Goal: Task Accomplishment & Management: Complete application form

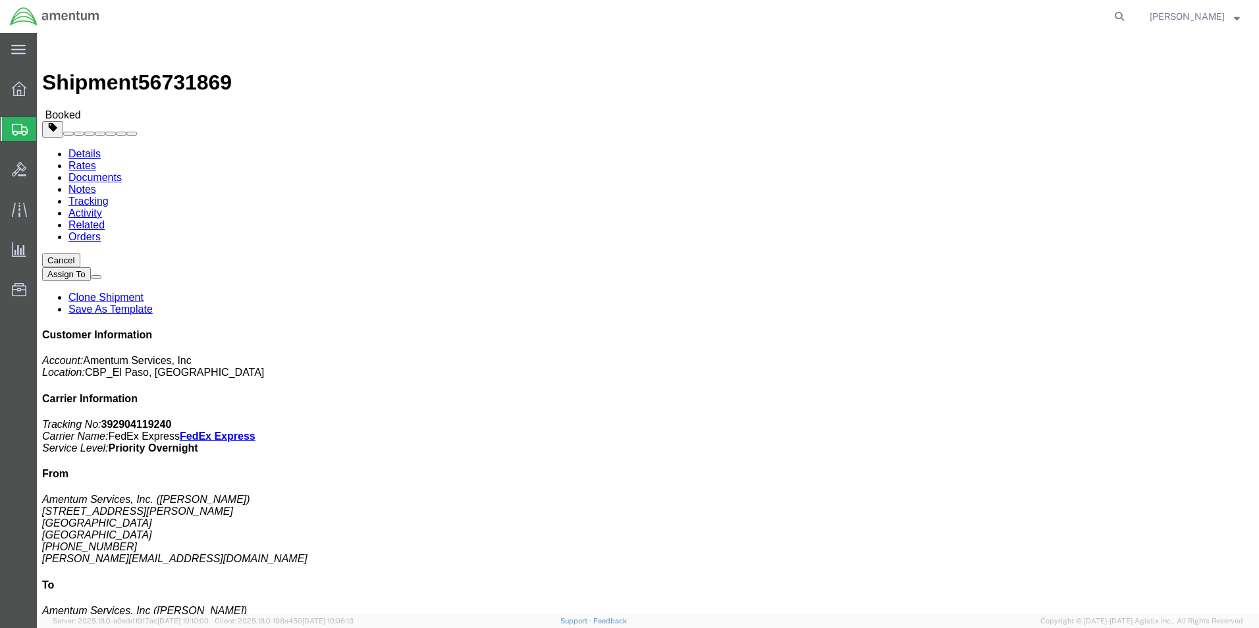
click at [0, 0] on span "Create Shipment" at bounding box center [0, 0] width 0 height 0
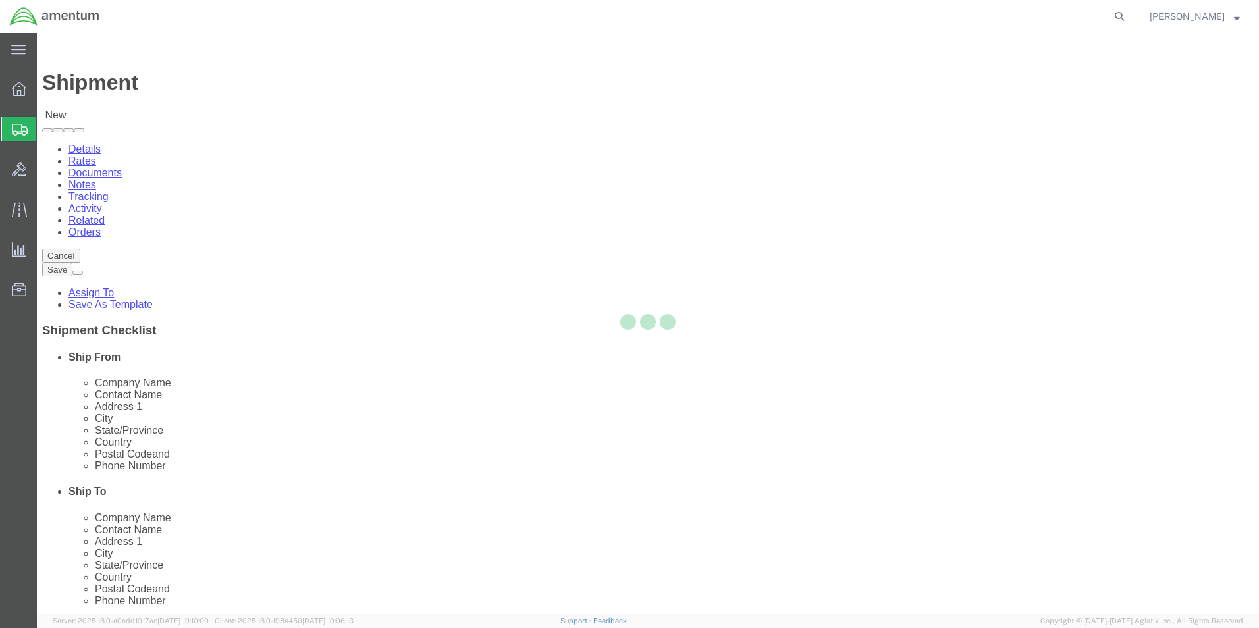
select select
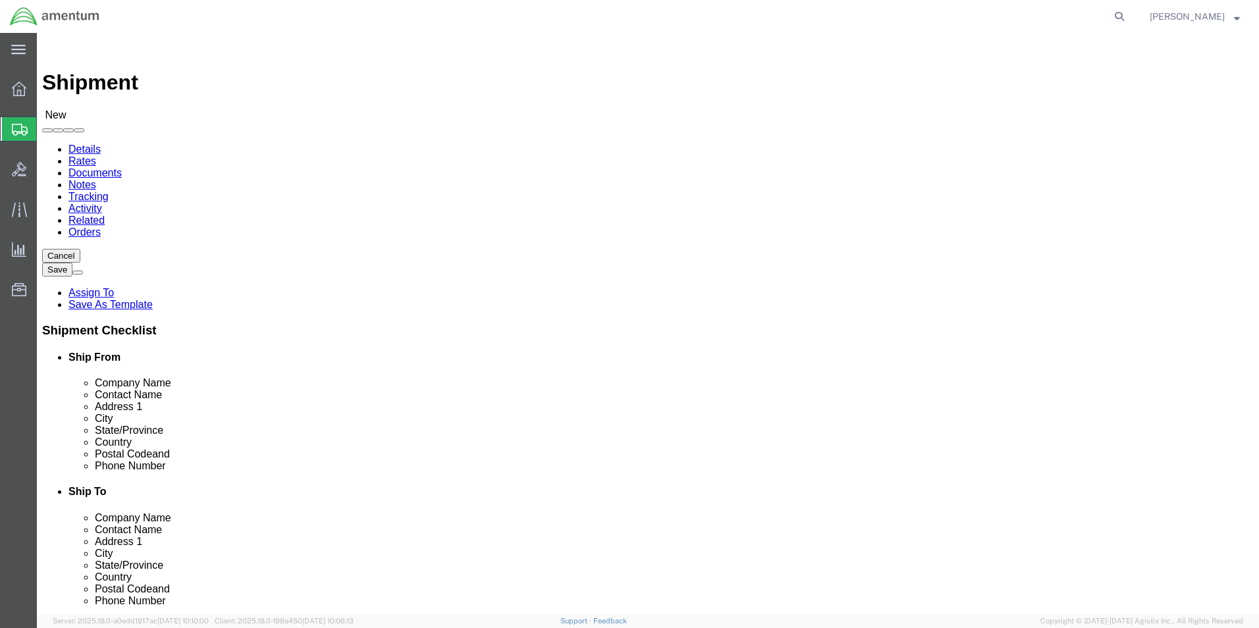
select select "MYPROFILE"
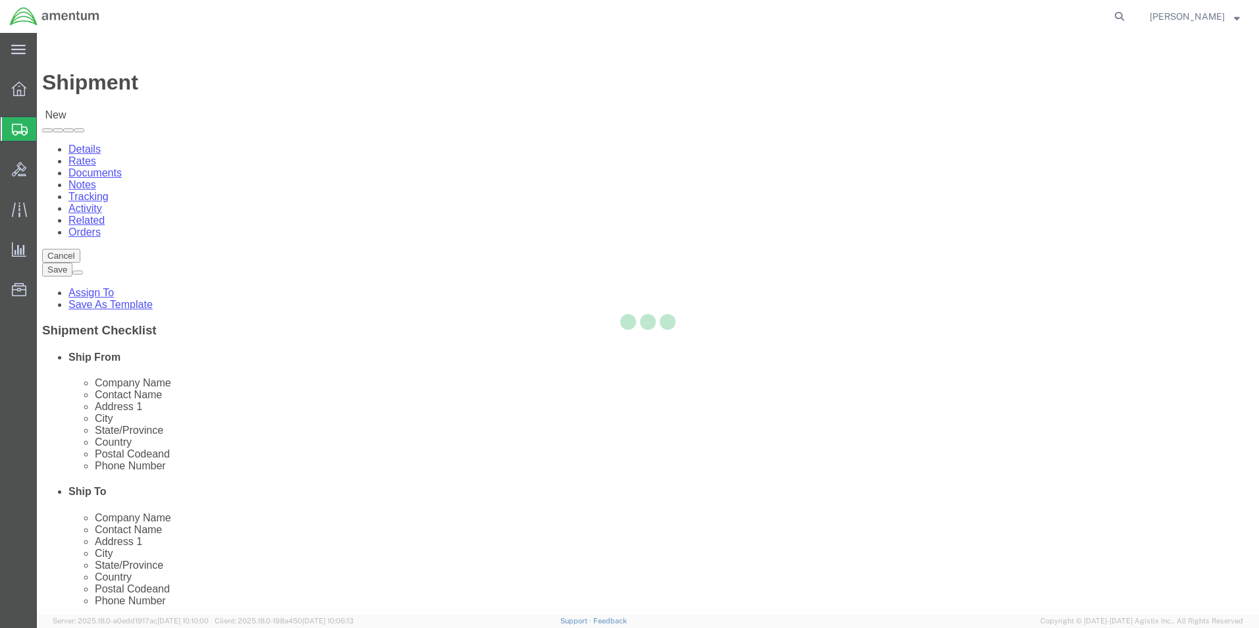
select select "[GEOGRAPHIC_DATA]"
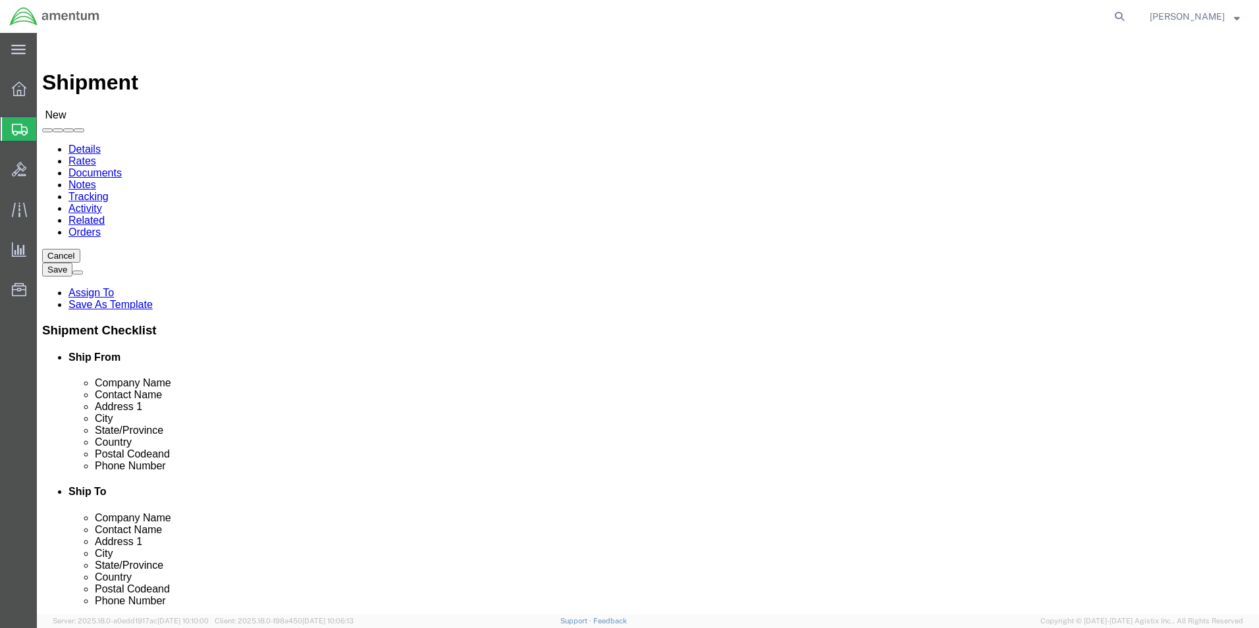
type input "mca"
select select "49941"
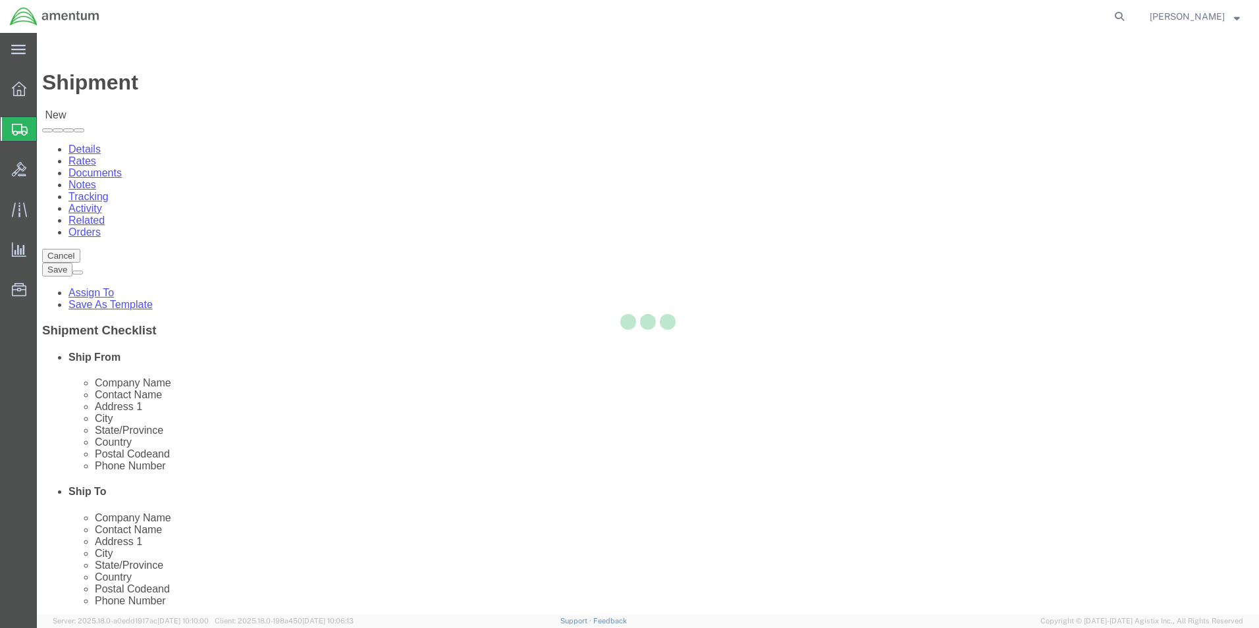
select select "[GEOGRAPHIC_DATA]"
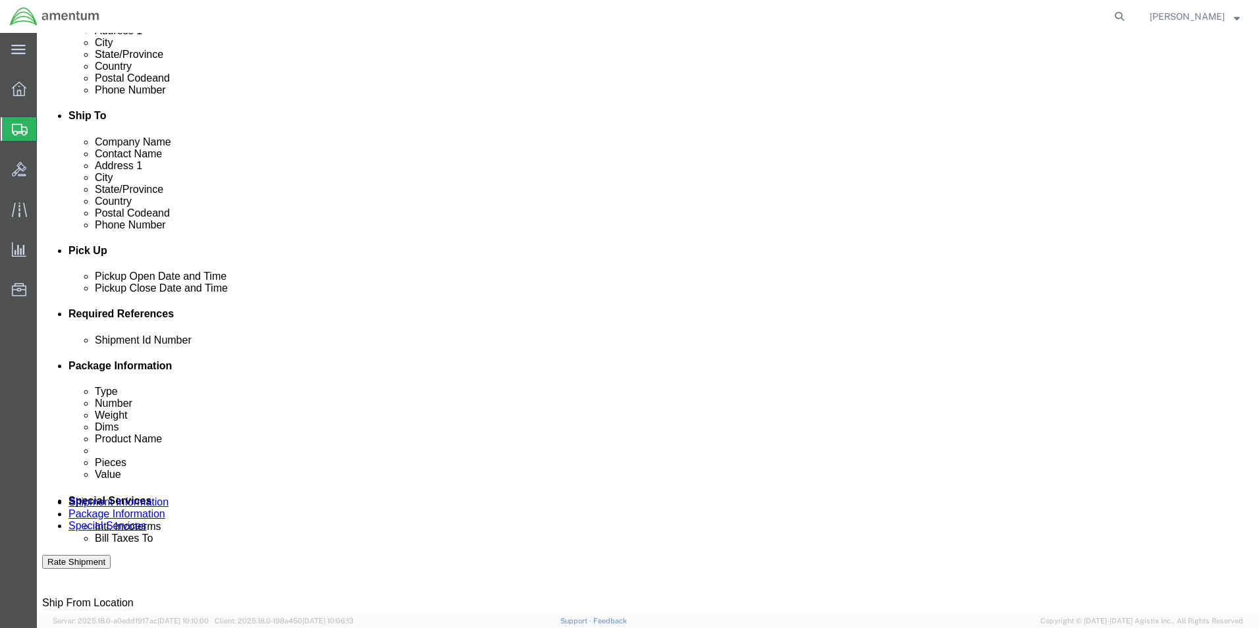
scroll to position [395, 0]
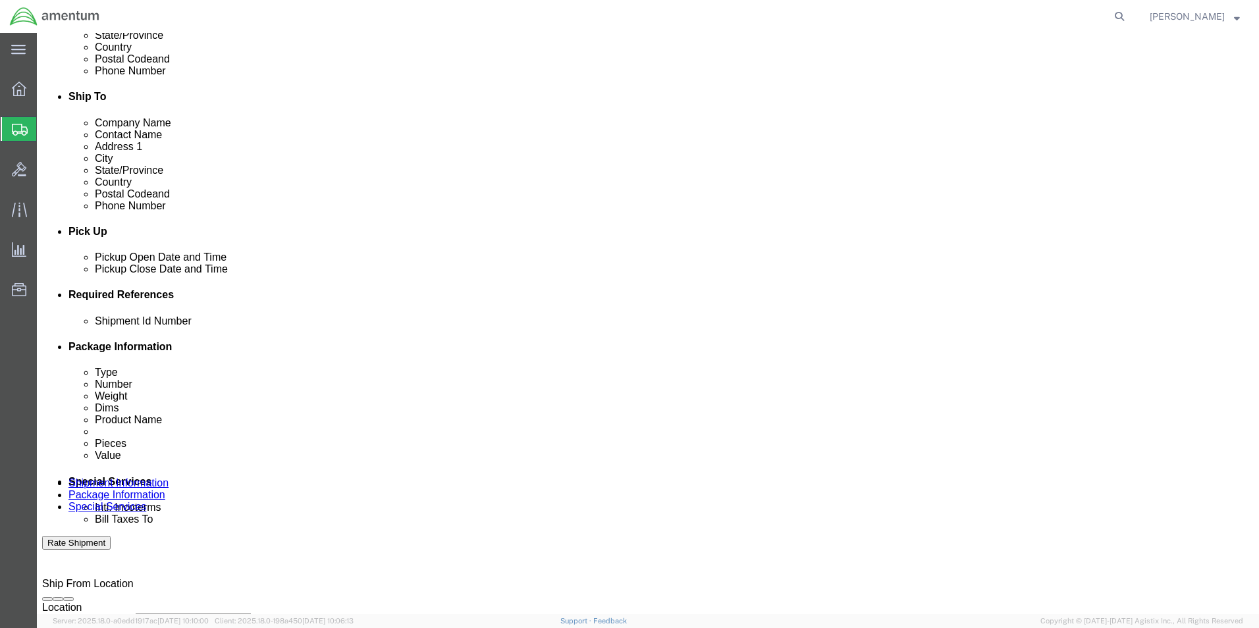
click div "Shipment Id Number"
click input "text"
type input "9525"
click button "Add reference"
click select "Select Account Type Activity ID Airline Appointment Number ASN Batch Request # …"
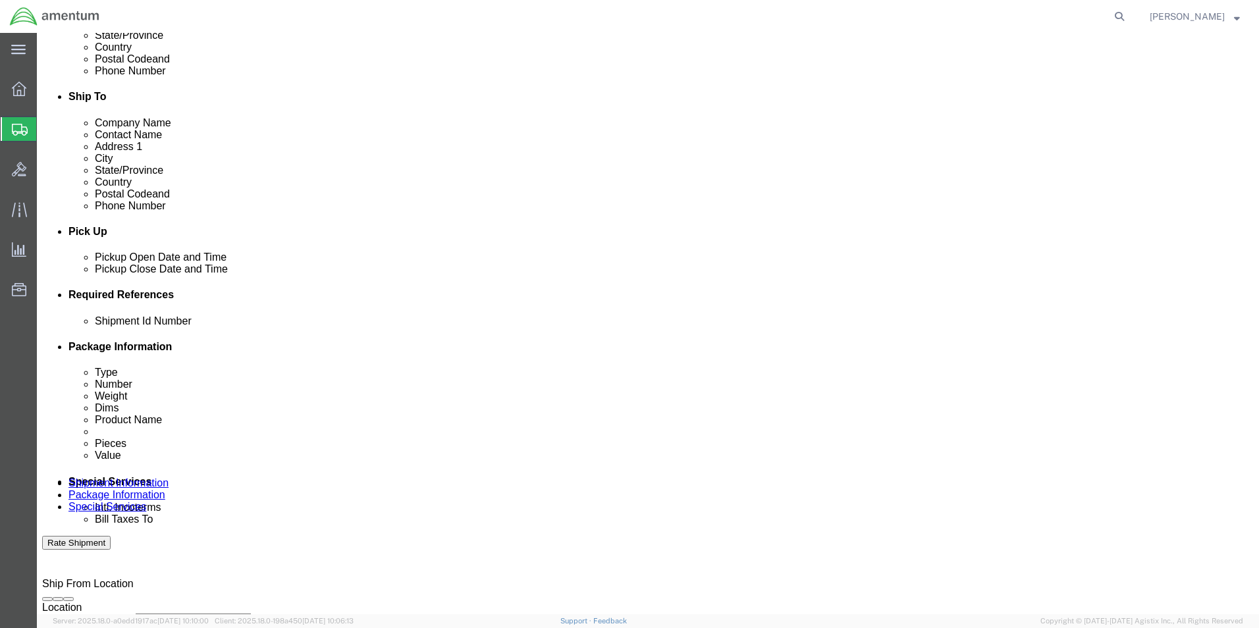
select select "DEPT"
click select "Select Account Type Activity ID Airline Appointment Number ASN Batch Request # …"
type input "CBP"
click button "Add reference"
click select "Select Account Type Activity ID Airline Appointment Number ASN Batch Request # …"
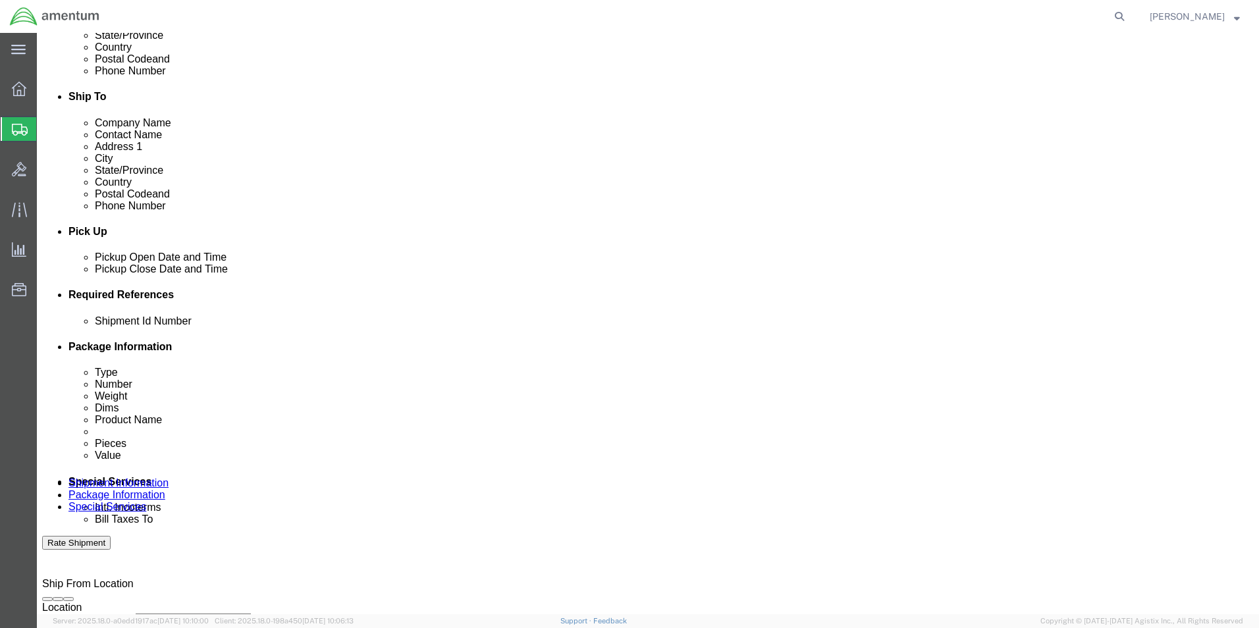
select select "CUSTREF"
click select "Select Account Type Activity ID Airline Appointment Number ASN Batch Request # …"
click input "text"
type input "t"
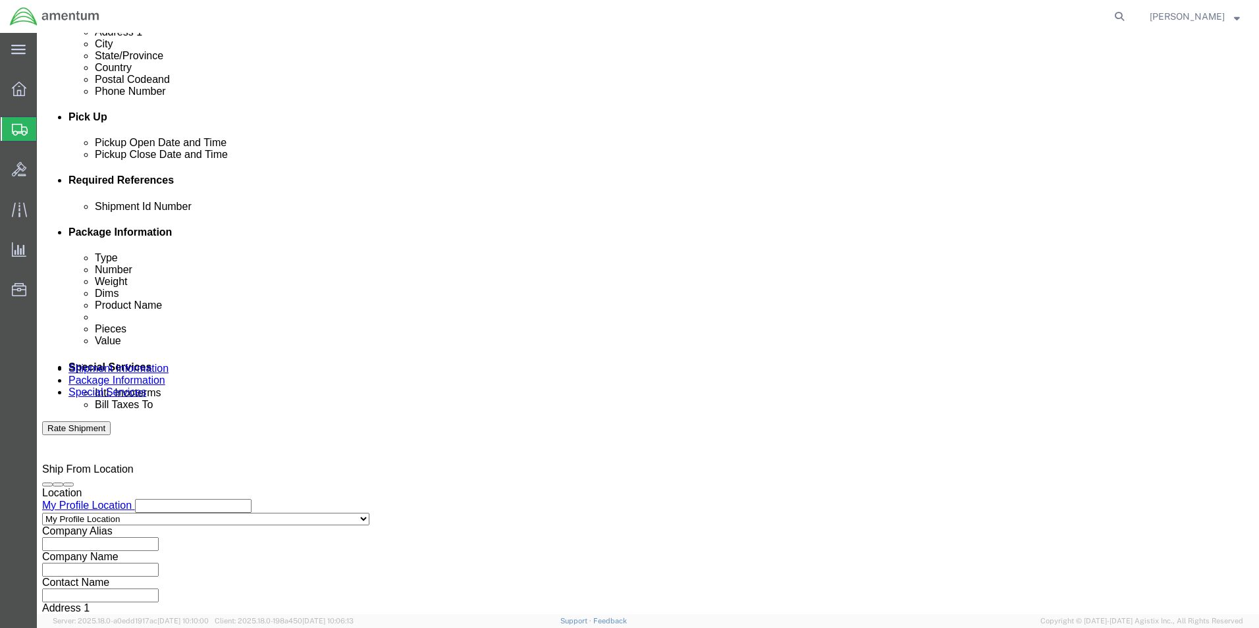
scroll to position [527, 0]
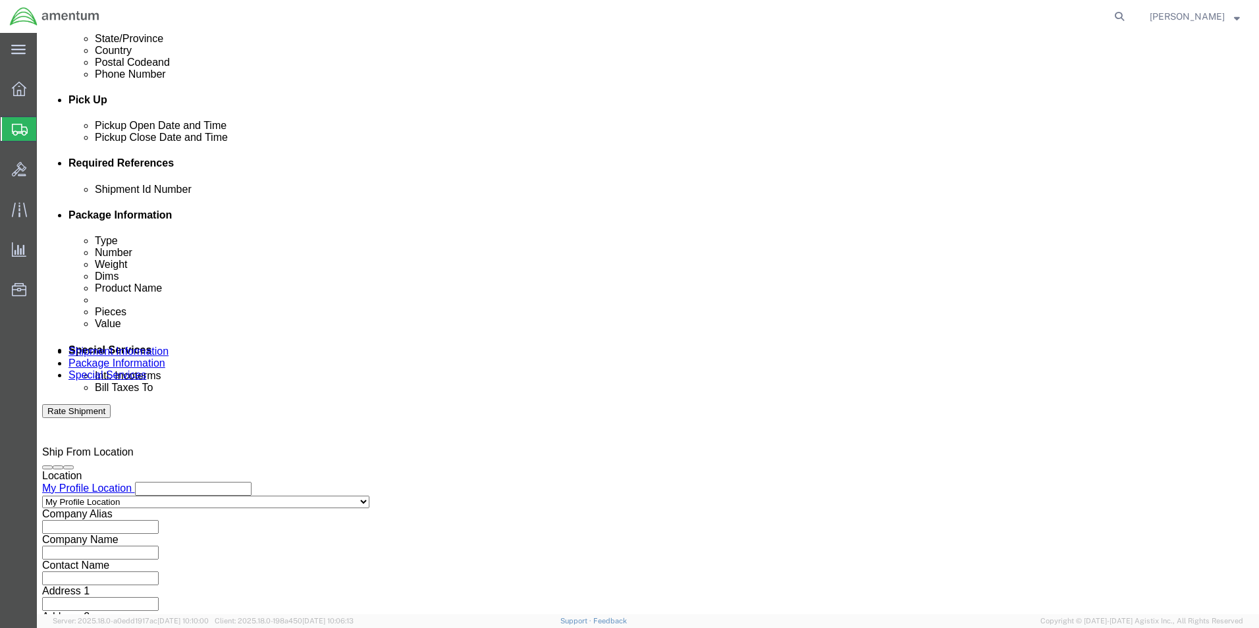
type input "TDY [PERSON_NAME]"
click select "Select Air Less than Truckload Multi-Leg Ocean Freight Rail Small Parcel Truckl…"
select select "SMAL"
click select "Select Air Less than Truckload Multi-Leg Ocean Freight Rail Small Parcel Truckl…"
click button "Continue"
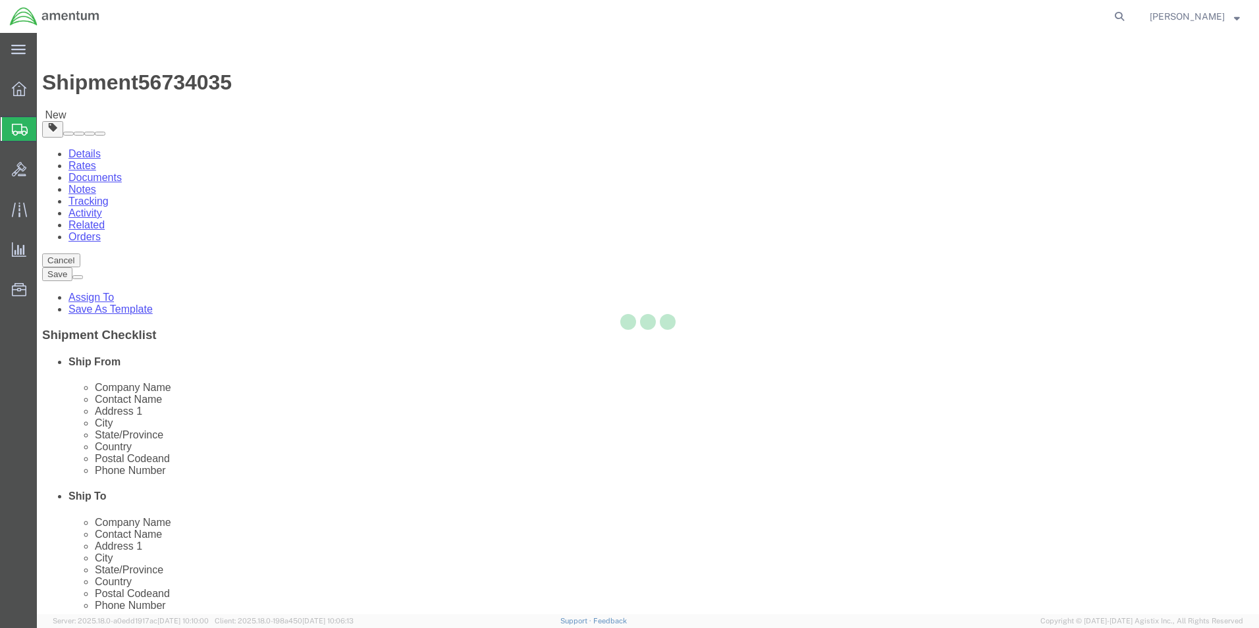
select select "YRPK"
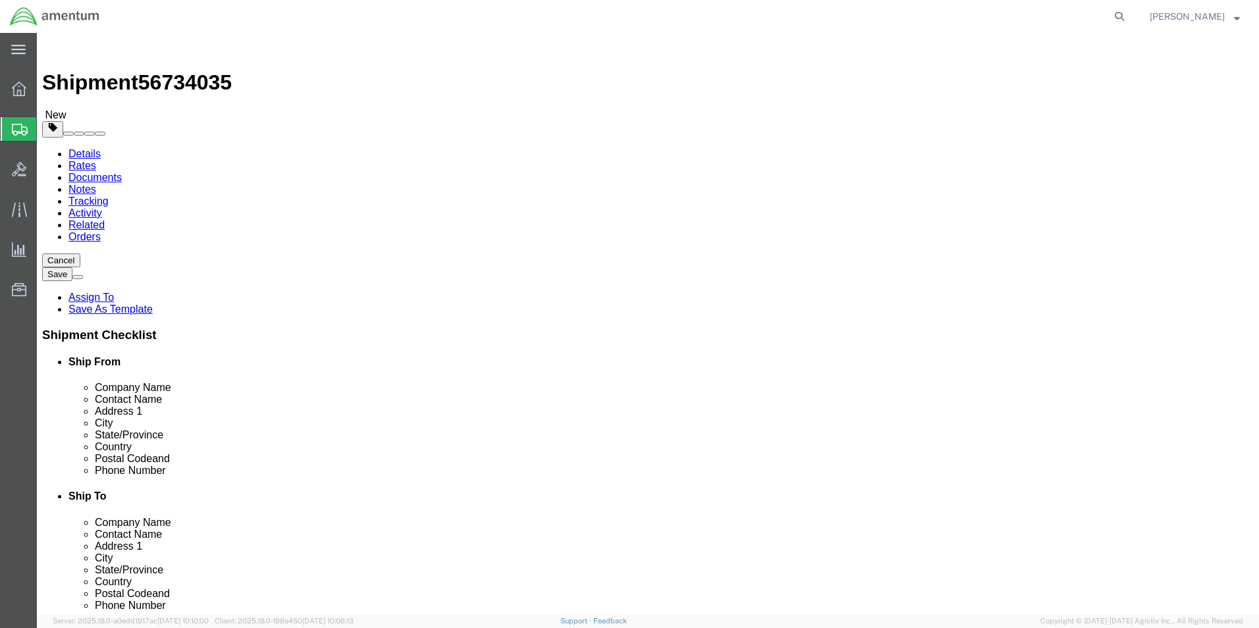
click input "text"
type input "18"
type input "28"
type input "57"
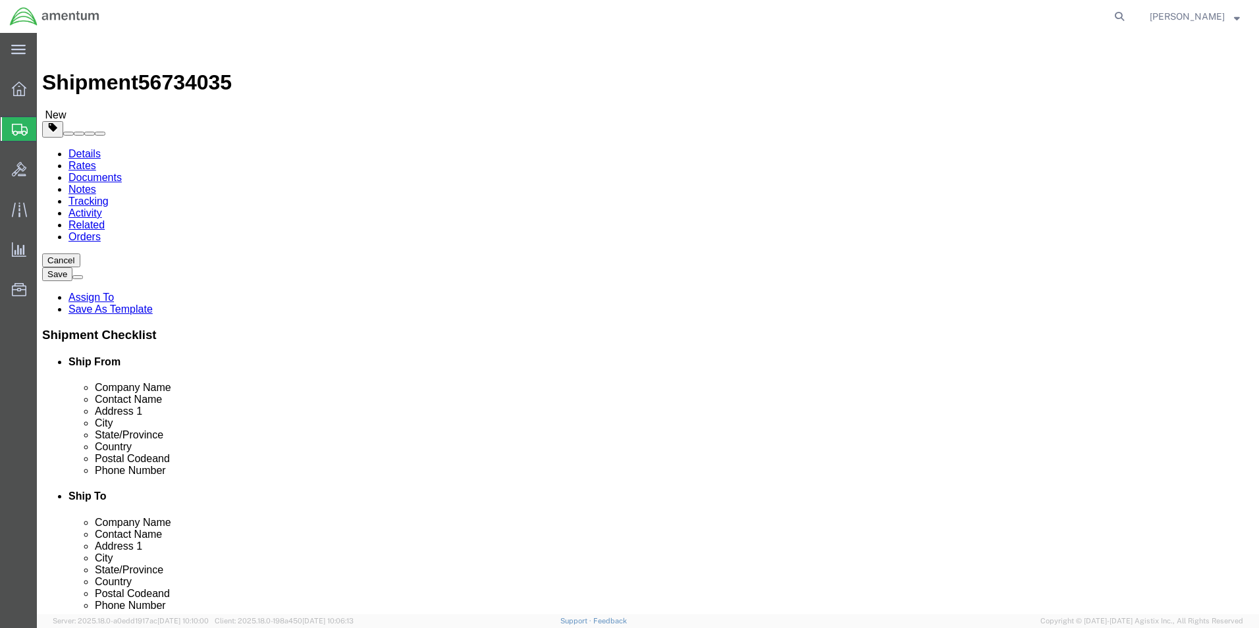
click link "Add Content"
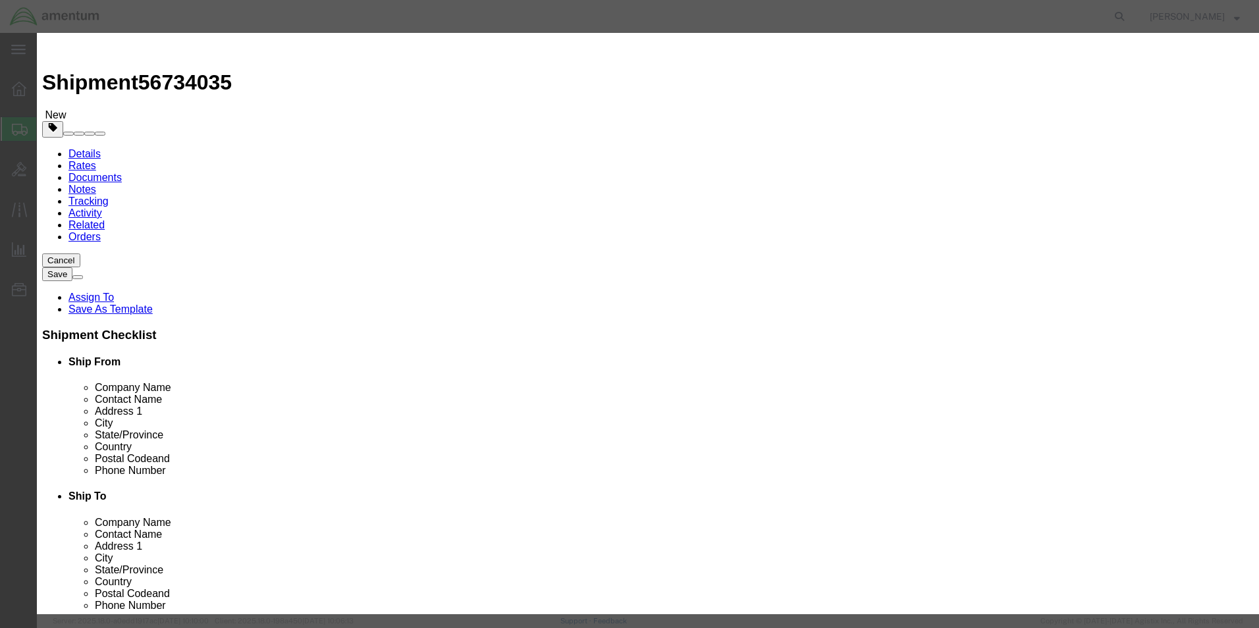
click input "text"
type input "TOOL BOX"
type input "1"
click input "text"
click input "3000.00"
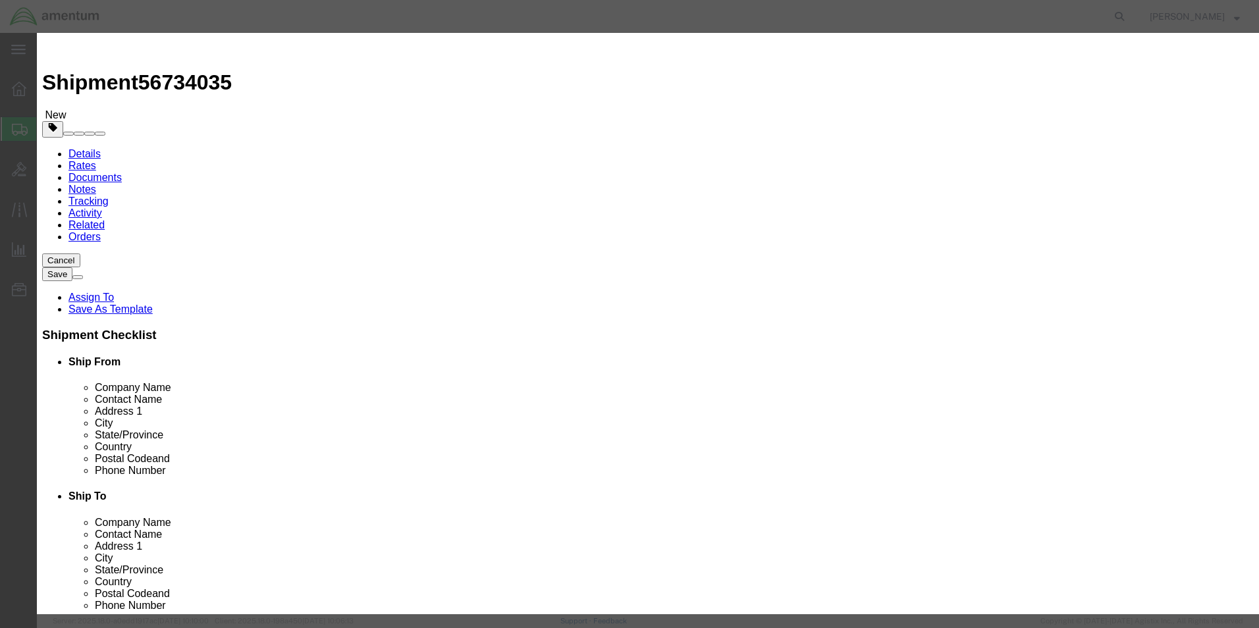
type input "3"
type input "2500.00"
click button "Save & Close"
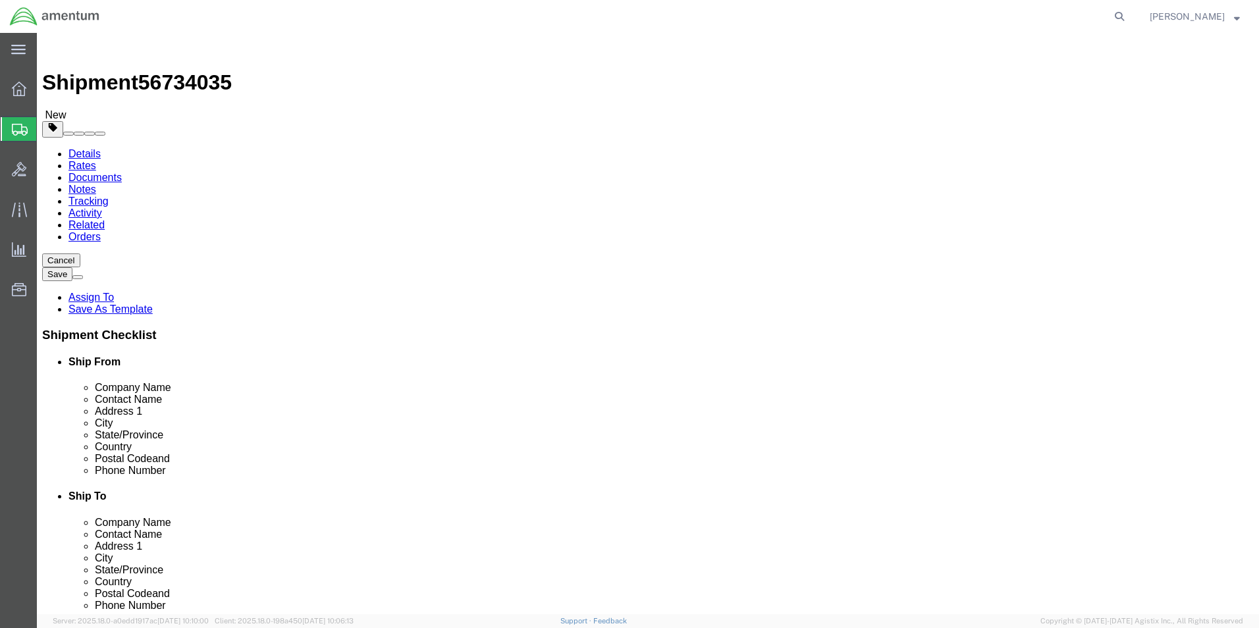
click button "Continue"
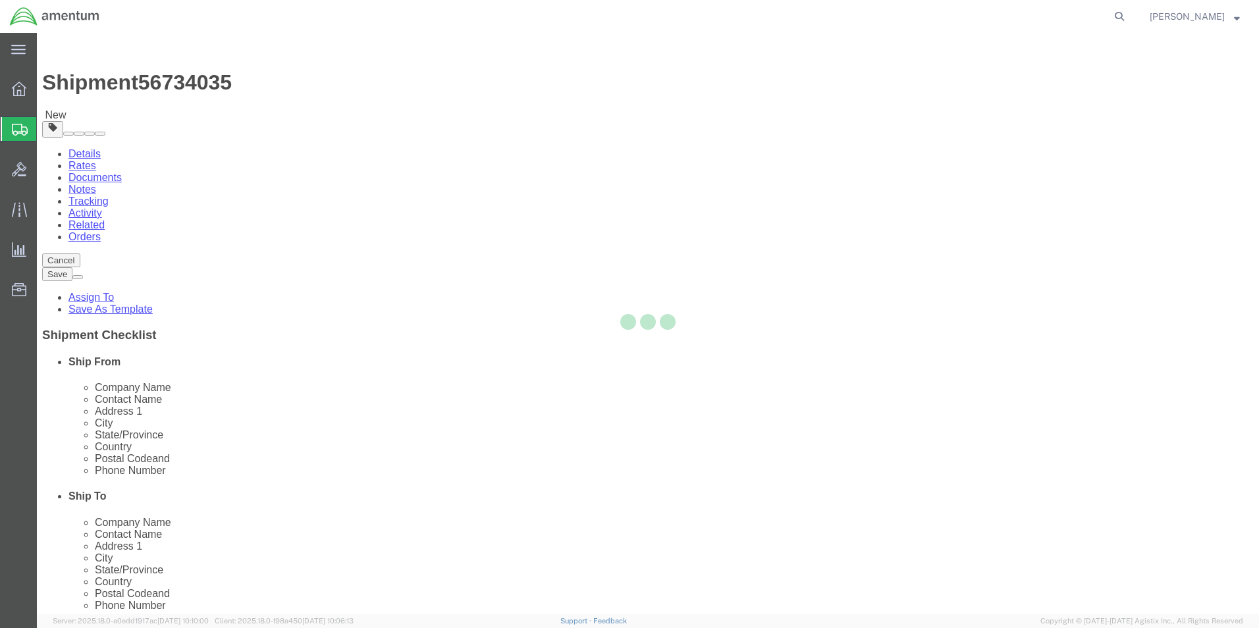
select select
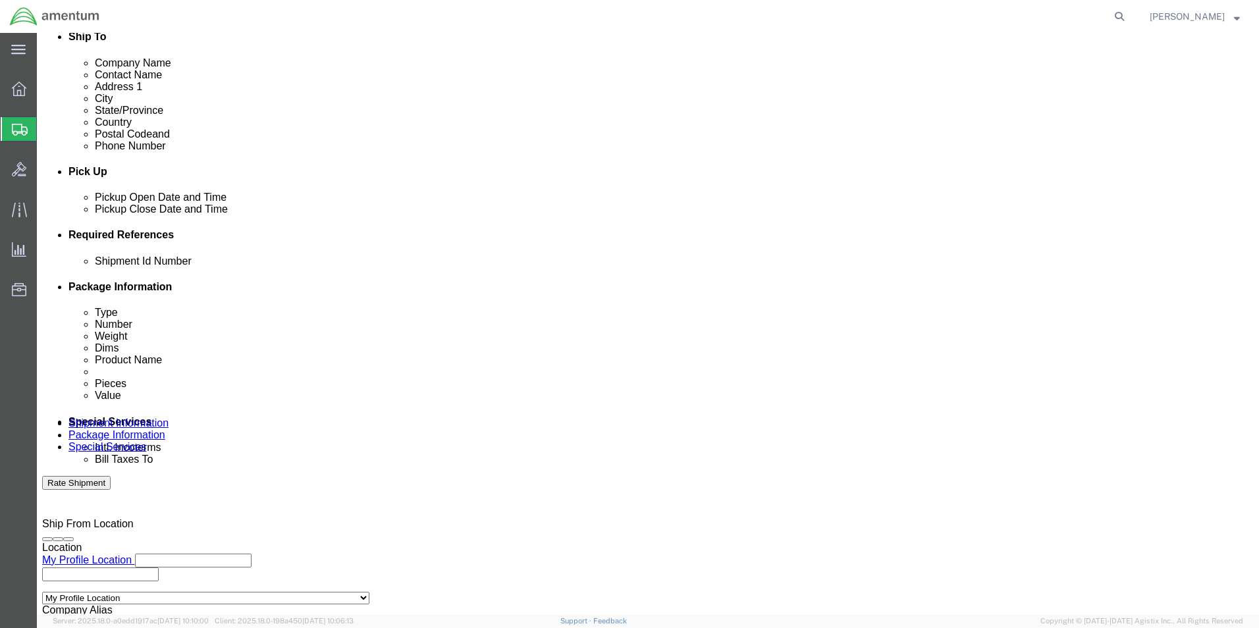
scroll to position [461, 0]
click select "Select Buyer Cost Center Department Operations Number Order Number Sales Person"
select select "COSTCENTER"
click select "Select Buyer Cost Center Department Operations Number Order Number Sales Person"
type input "6118.03.03.2219.000.ELP.0000"
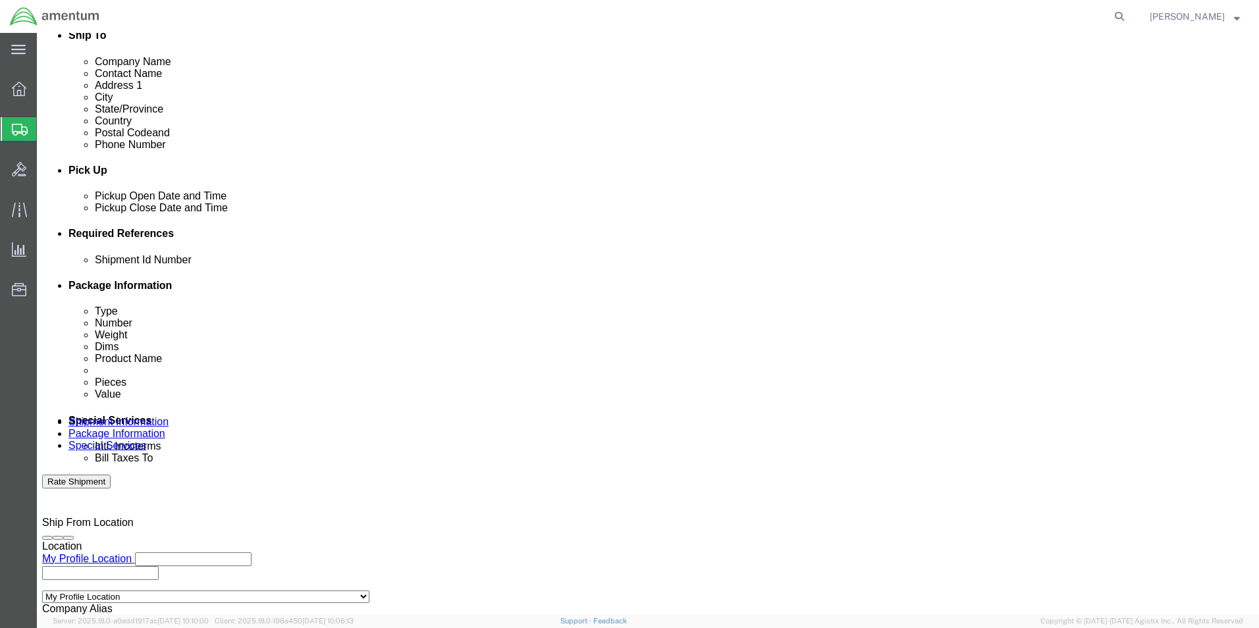
click select "Select Recipient Account Sender/Shipper Third Party Account"
select select "SHIP"
click select "Select Recipient Account Sender/Shipper Third Party Account"
click input "Yes"
radio input "true"
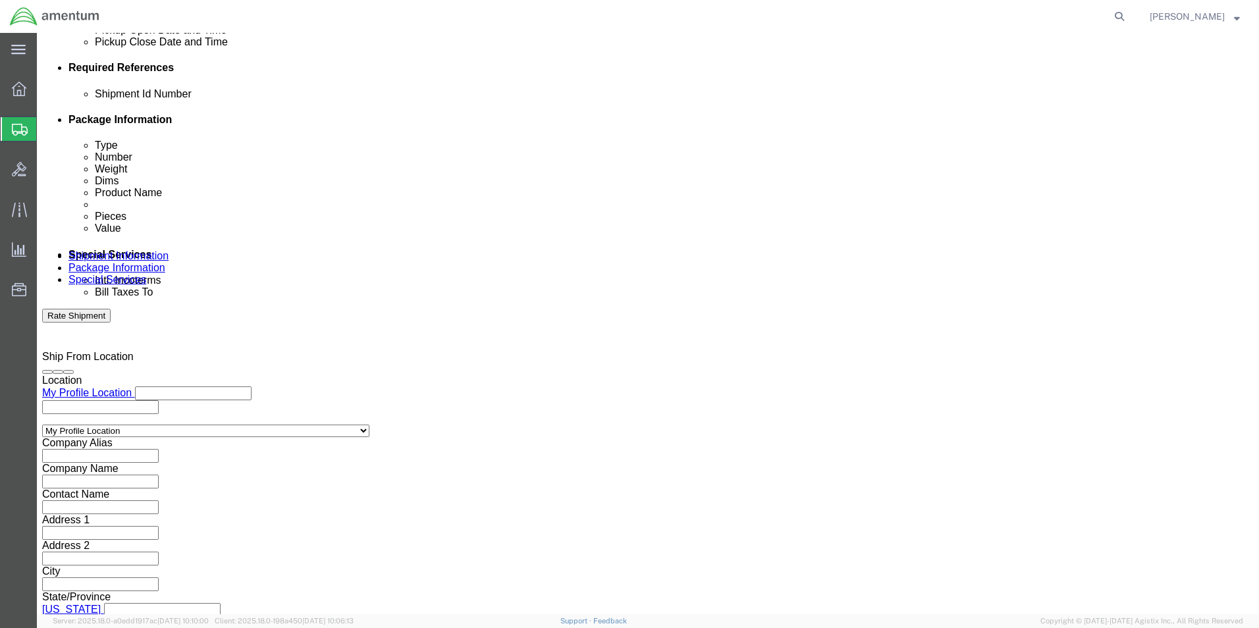
scroll to position [659, 0]
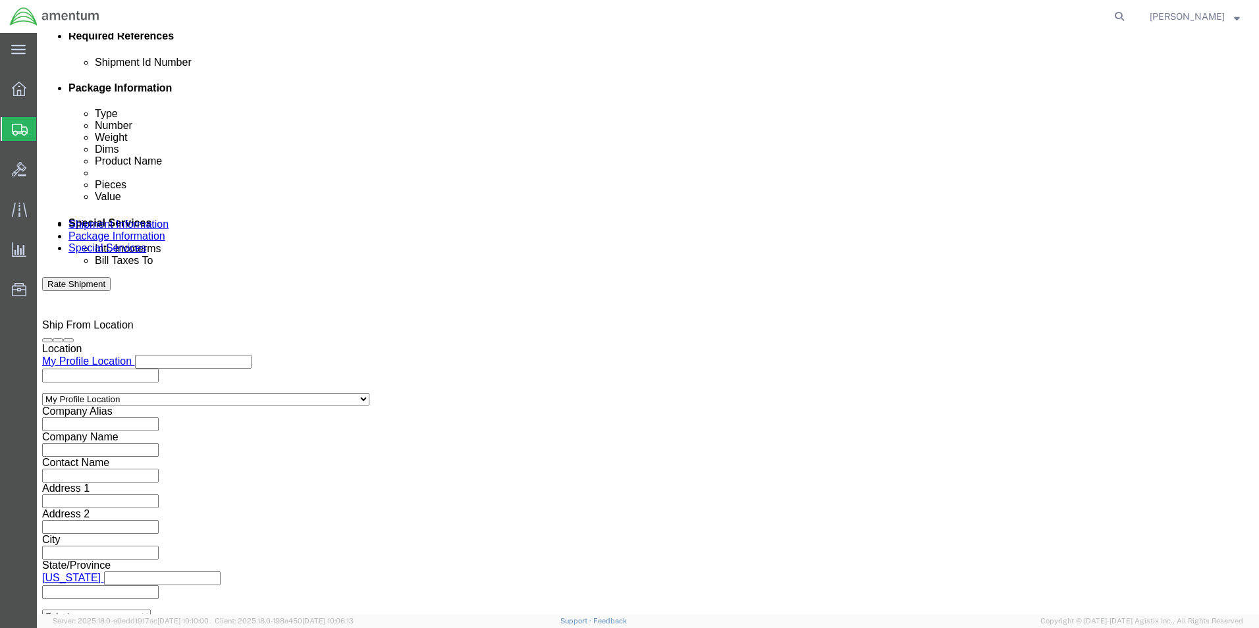
click input "text"
type input "2500.00"
click div "To Enter Email Address Include shipping documents What documents that would lik…"
click input "text"
click li "Please enter 1 or more character"
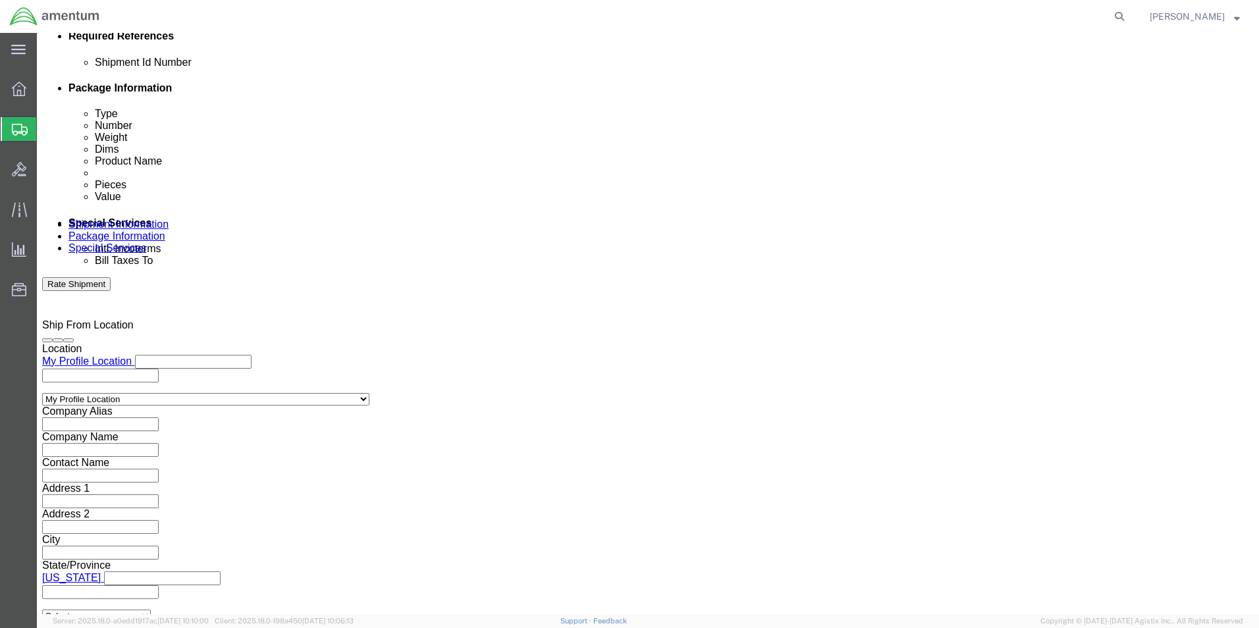
type input "Enter Email Address"
click input "text"
type input "[PERSON_NAME][EMAIL_ADDRESS][PERSON_NAME][DOMAIN_NAME]"
type input "[PERSON_NAME]"
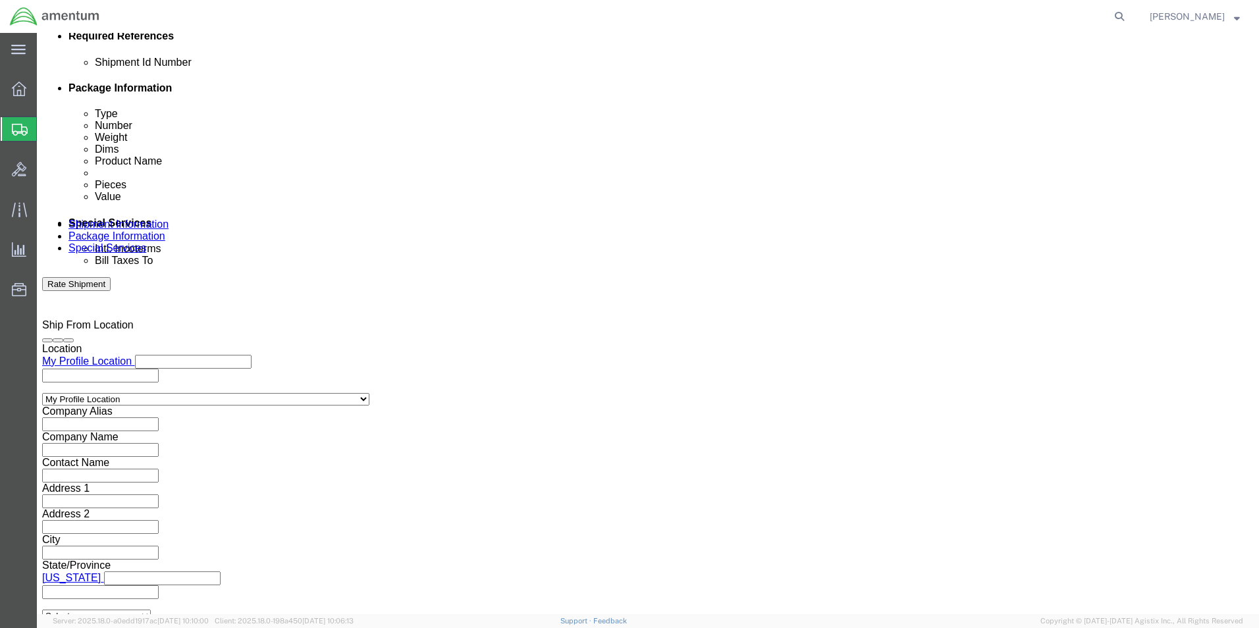
type input "[PERSON_NAME][EMAIL_ADDRESS][PERSON_NAME][DOMAIN_NAME],[PERSON_NAME][DOMAIN_NAM…"
click input "text"
type input "[PERSON_NAME][EMAIL_ADDRESS][PERSON_NAME][DOMAIN_NAME]"
type input "[PERSON_NAME][EMAIL_ADDRESS][PERSON_NAME][DOMAIN_NAME],[PERSON_NAME][DOMAIN_NAM…"
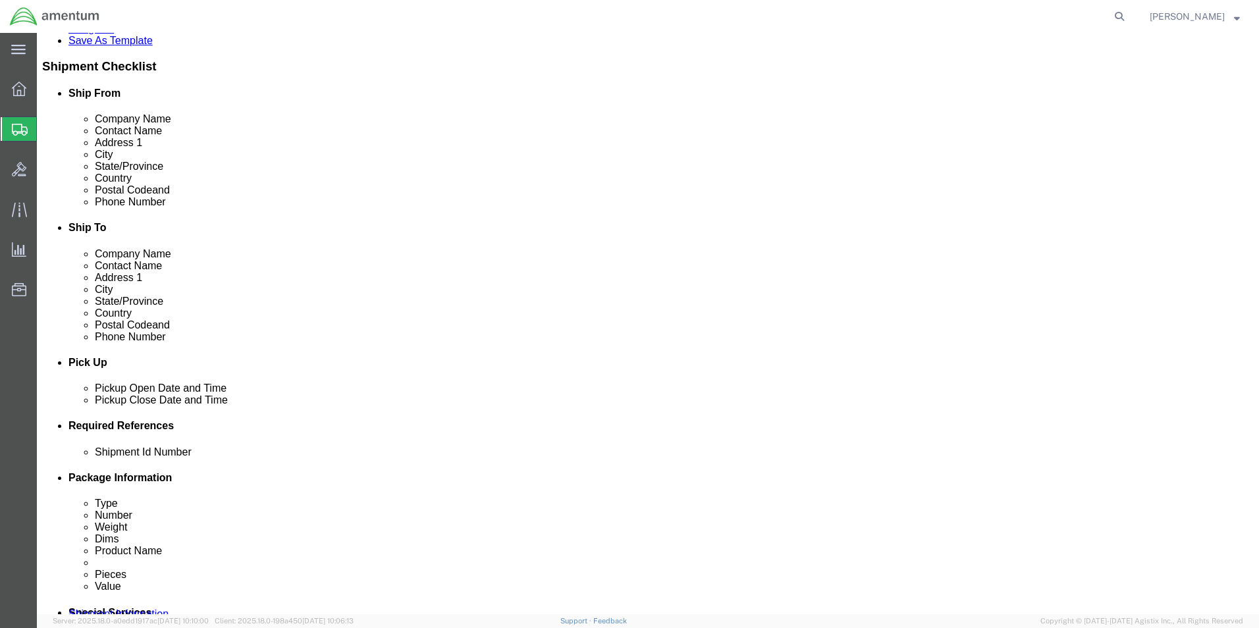
scroll to position [263, 0]
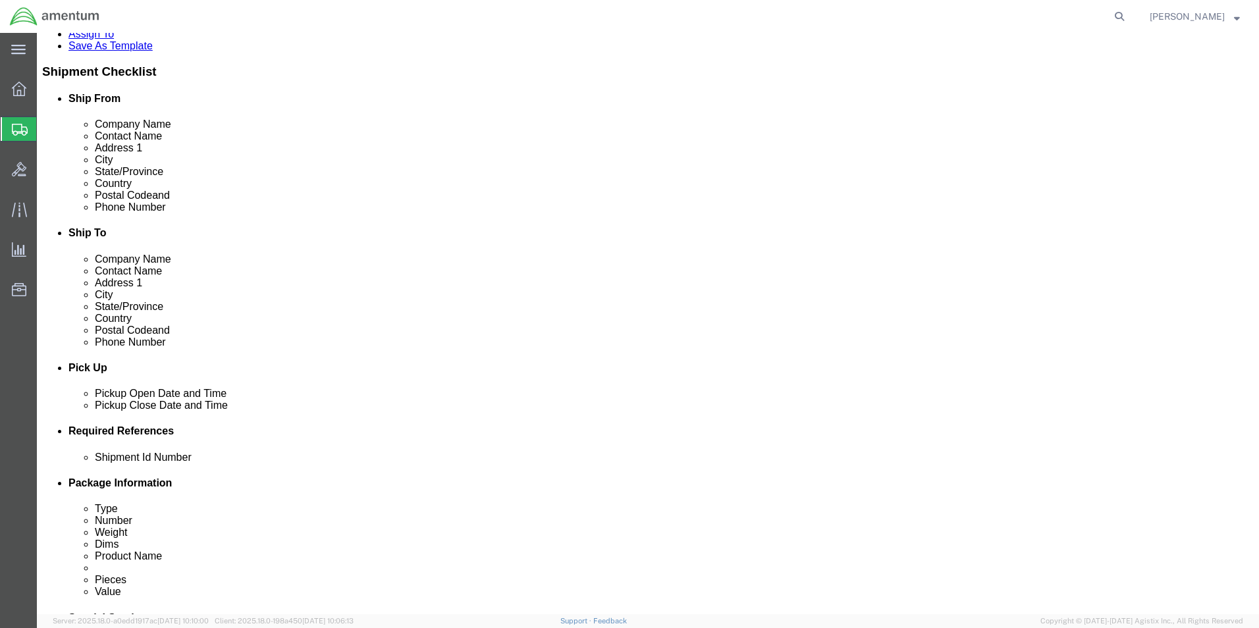
click icon
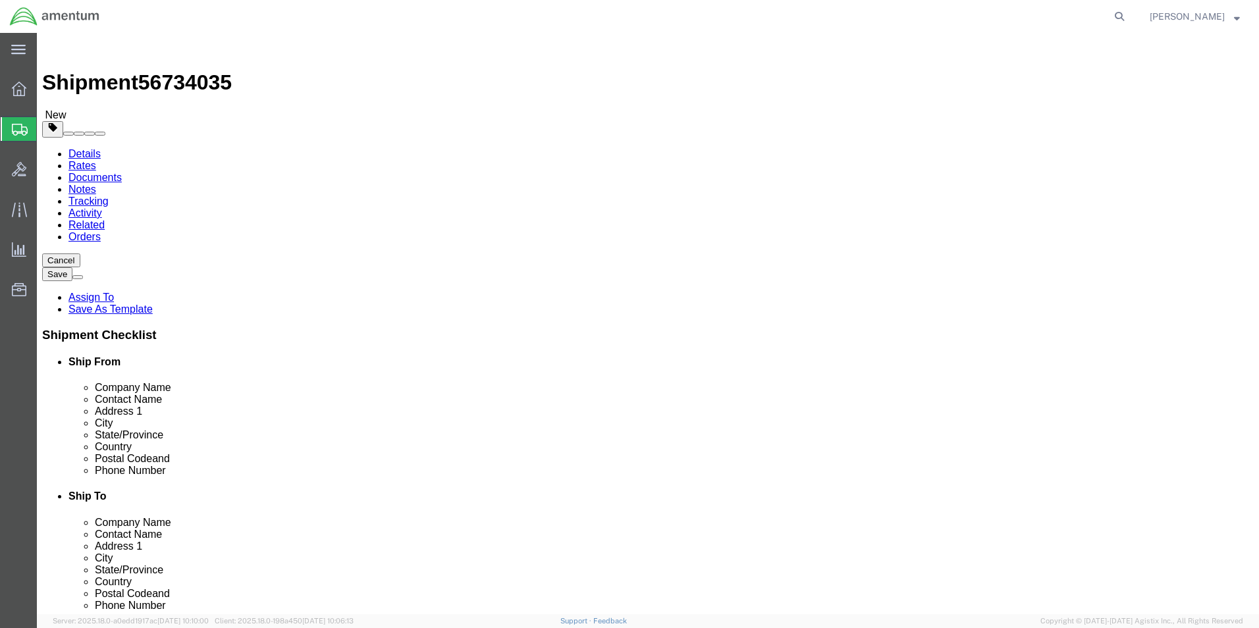
click dd "2500.00 USD"
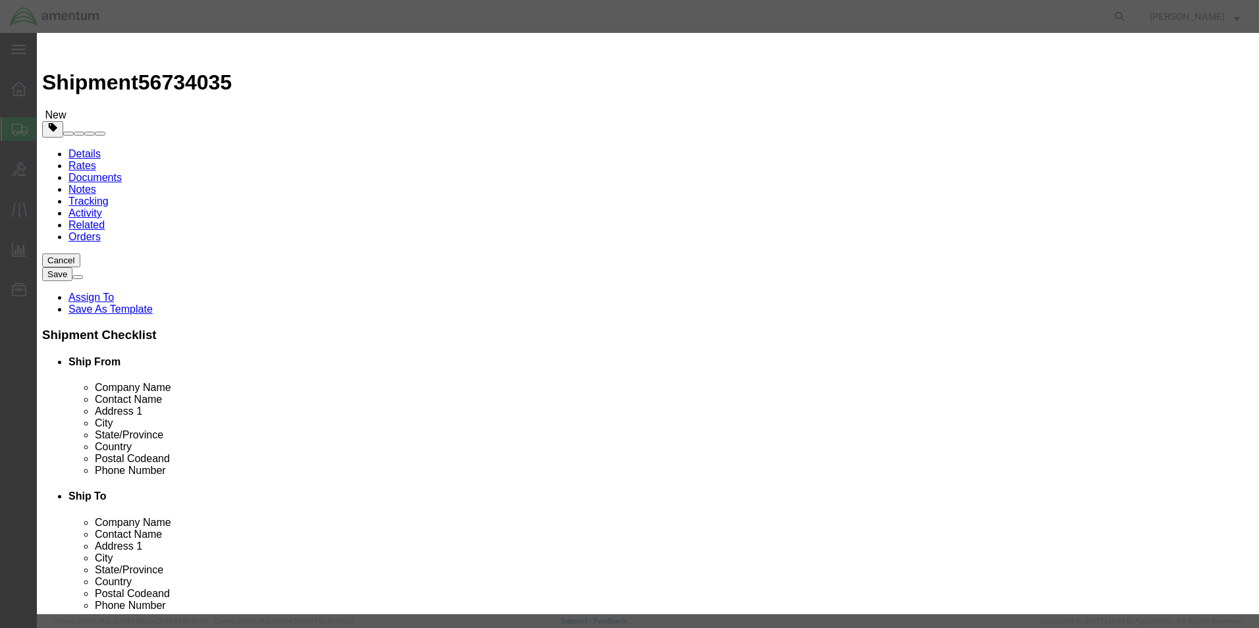
click input "checkbox"
checkbox input "true"
click input "text"
type input "3091"
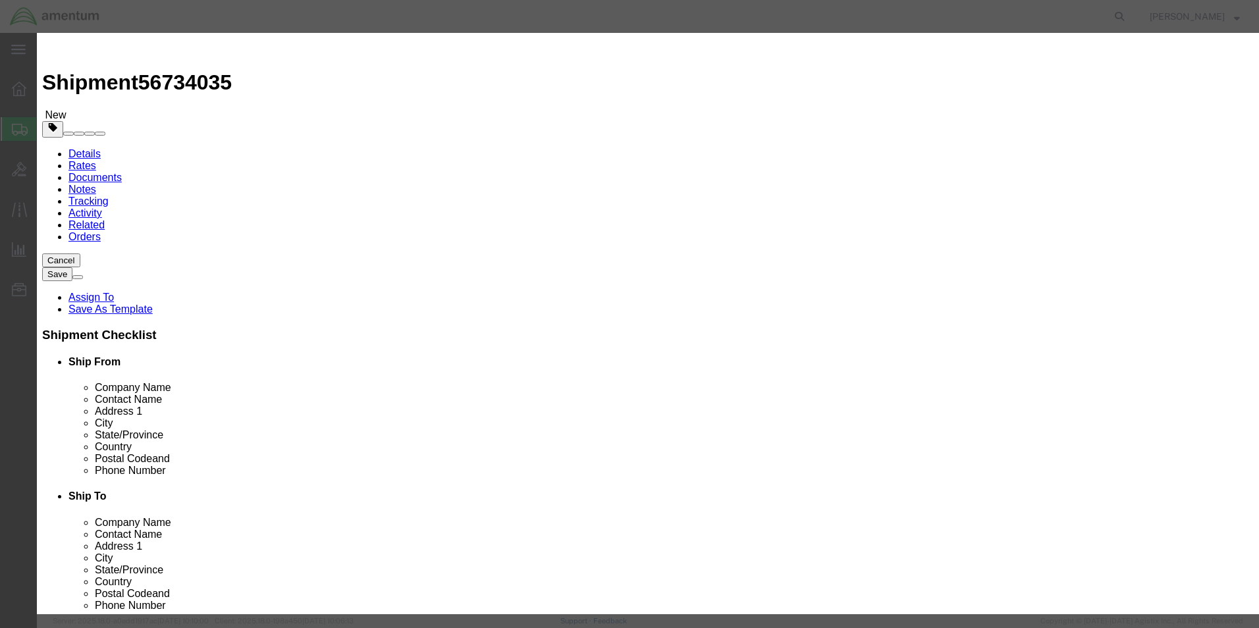
click select "Select 1 Explosive 1.1 Explosive 1.2 Explosive 1.3 Explosive 1.4 Explosive 1.5 …"
select select "9 Miscellaneous"
click select "Select 1 Explosive 1.1 Explosive 1.2 Explosive 1.3 Explosive 1.4 Explosive 1.5 …"
click select "Select 1 - Drums 2 - Reserved 3 - Jerricans 4 - Boxes 5 - Bags 6 - Composite Pa…"
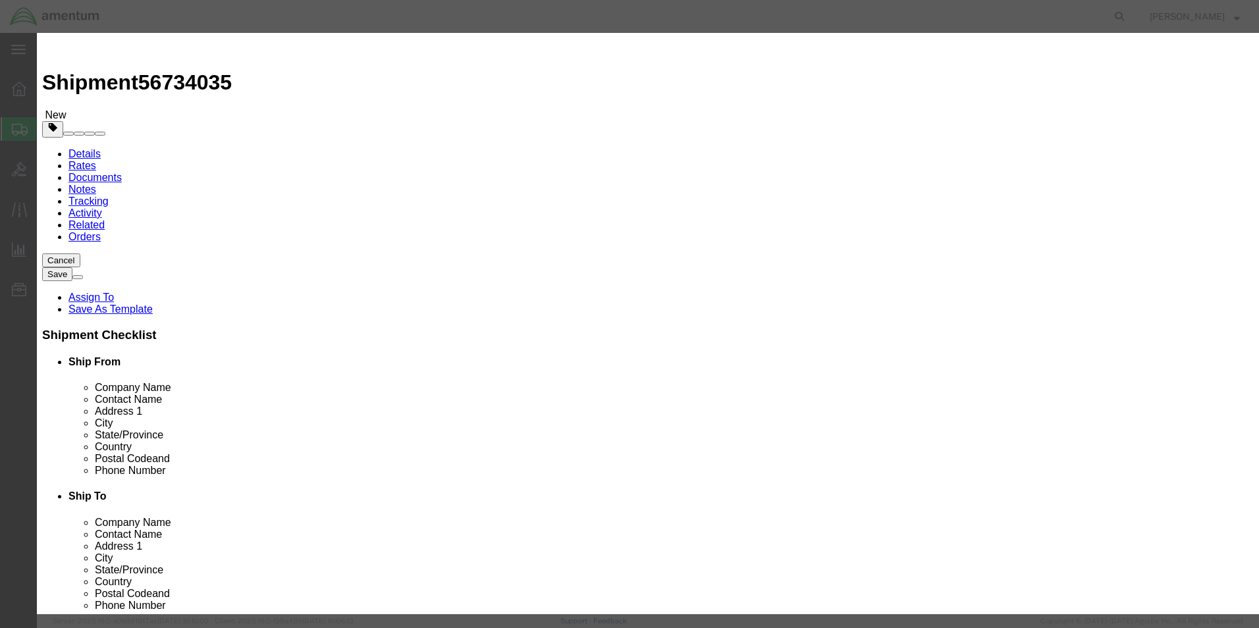
scroll to position [94, 0]
click input "checkbox"
checkbox input "false"
click button "Close"
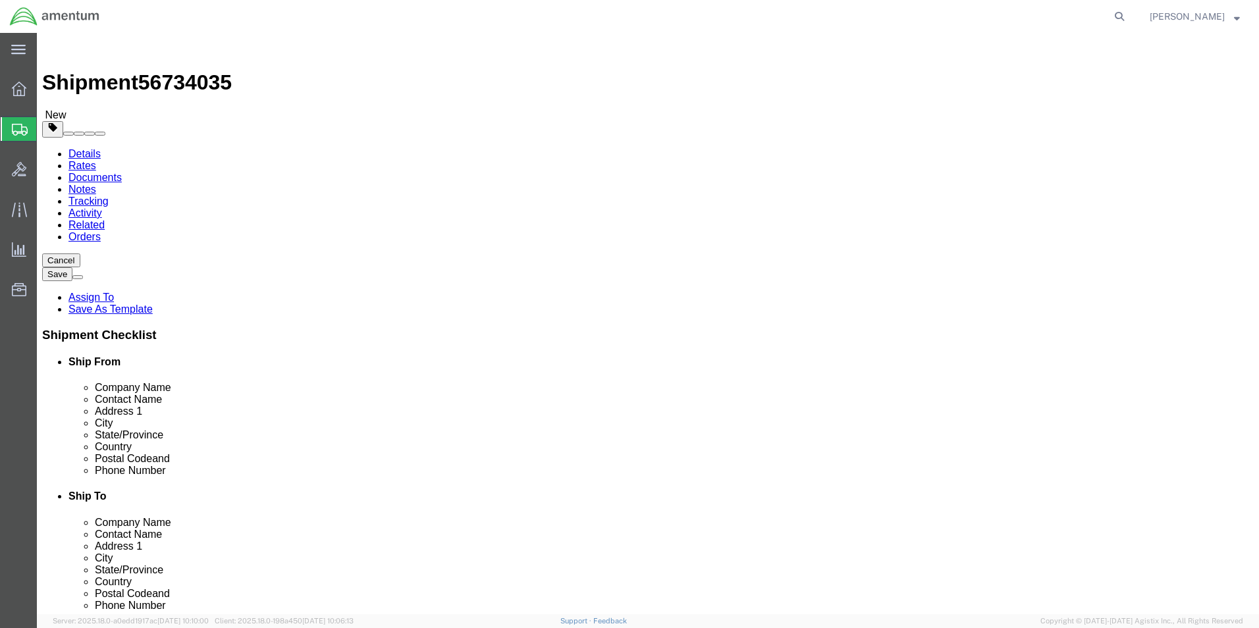
click link "Add Content"
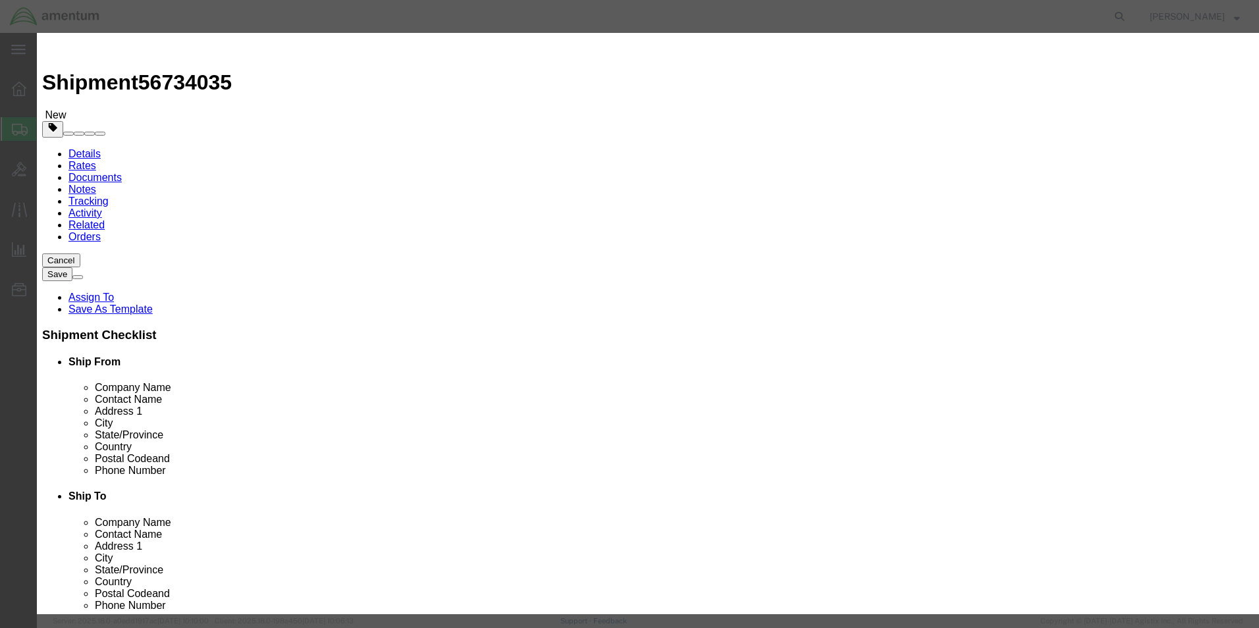
click button "Close"
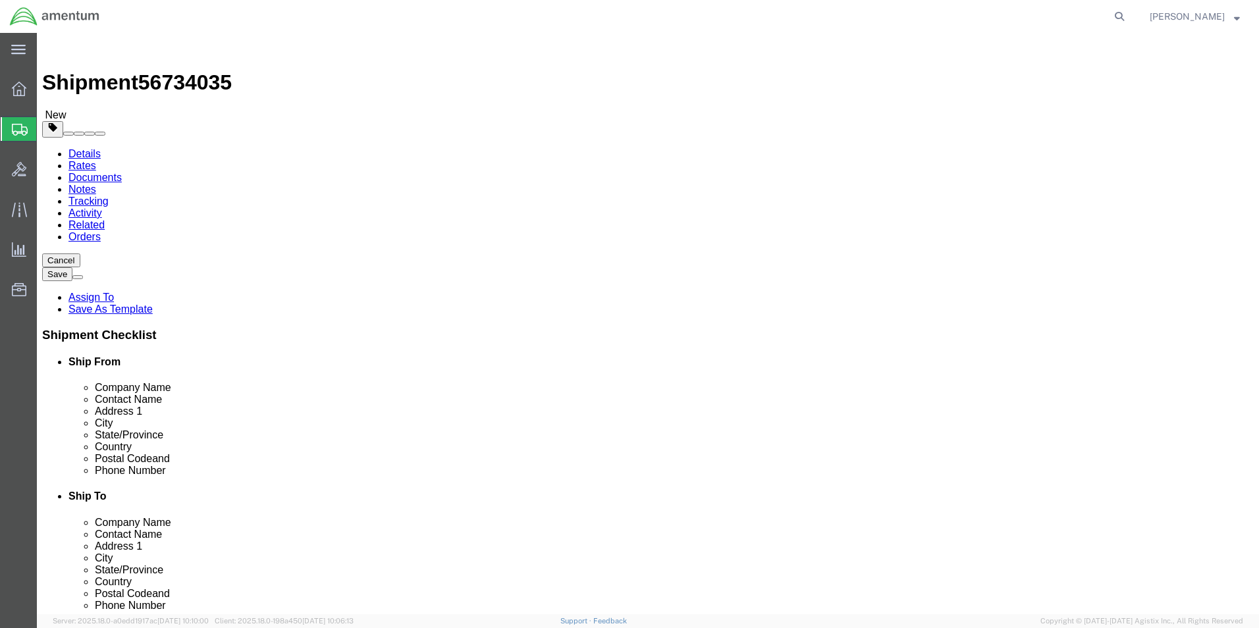
click button "Continue"
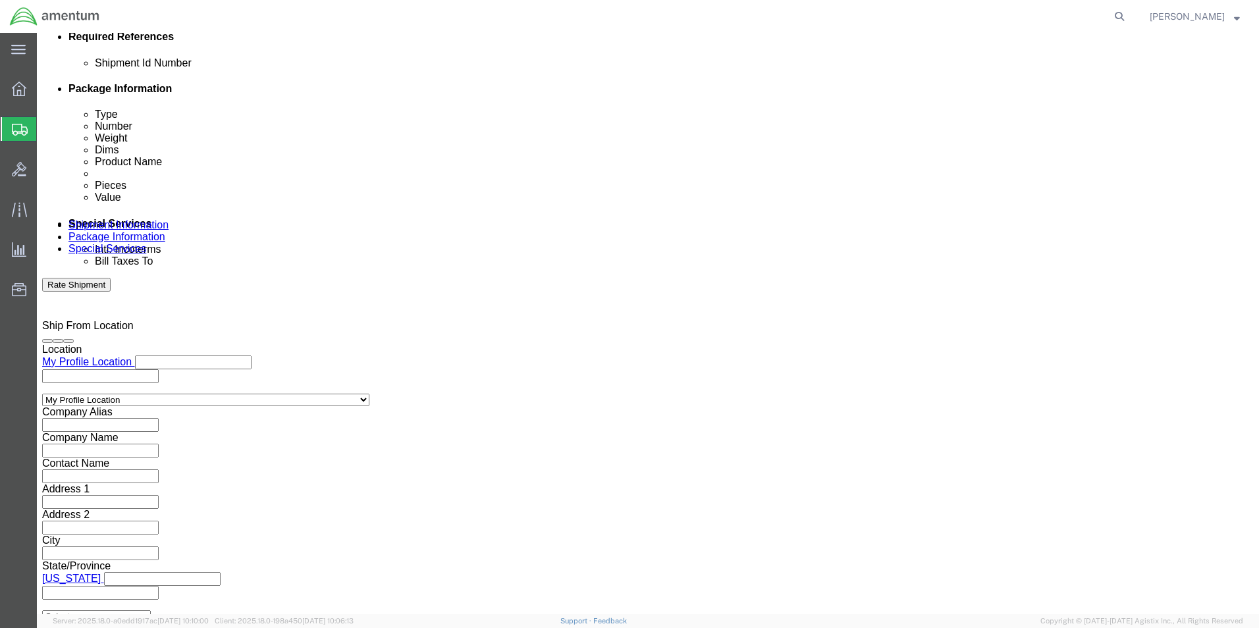
scroll to position [659, 0]
click button "Rate Shipment"
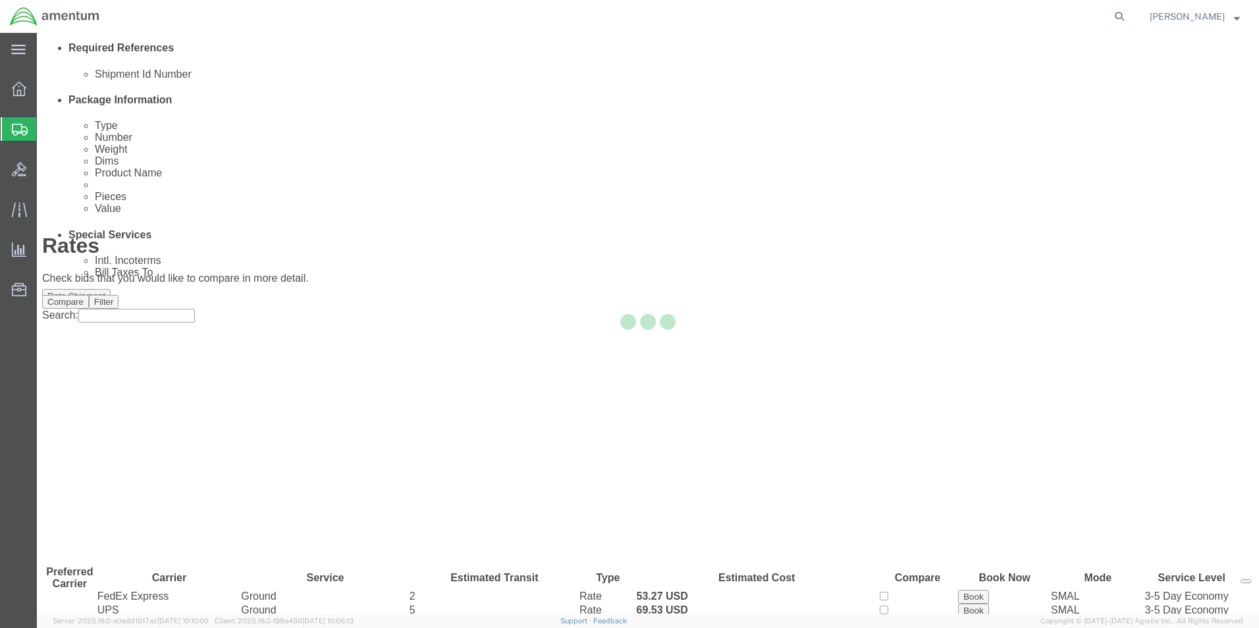
scroll to position [28, 0]
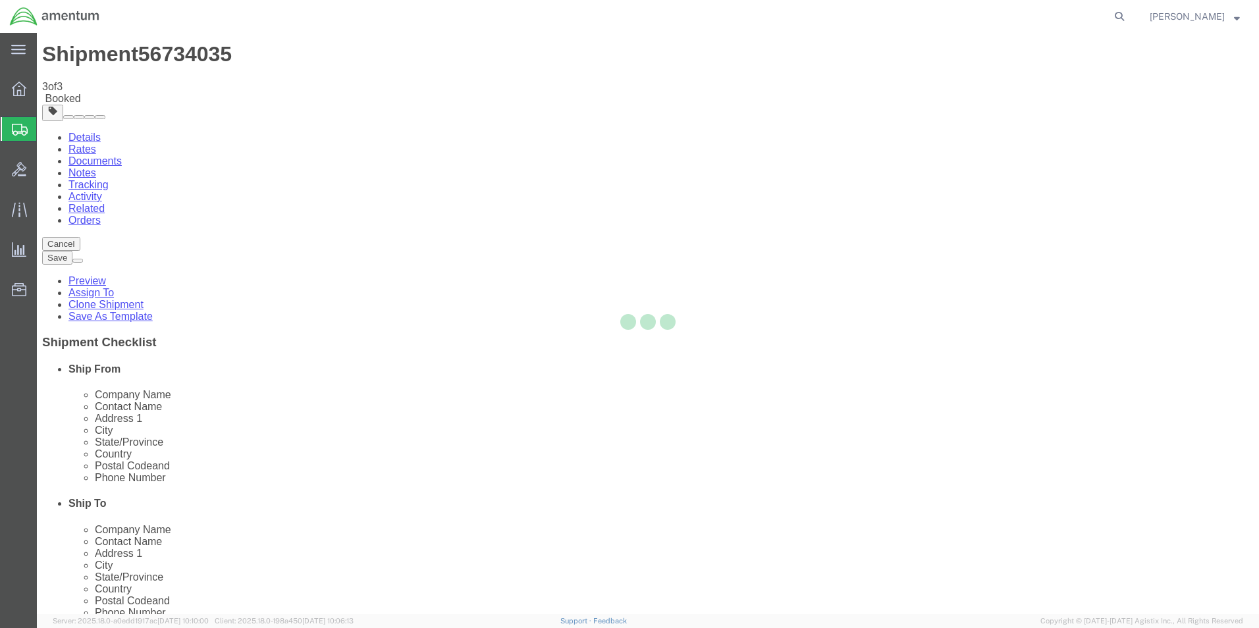
scroll to position [0, 0]
